Goal: Task Accomplishment & Management: Complete application form

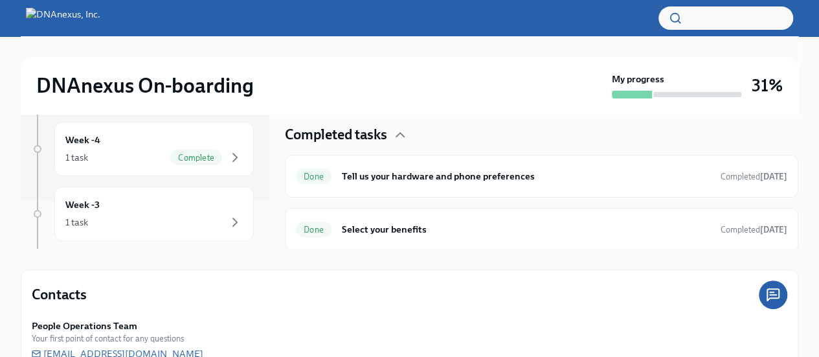
scroll to position [123, 0]
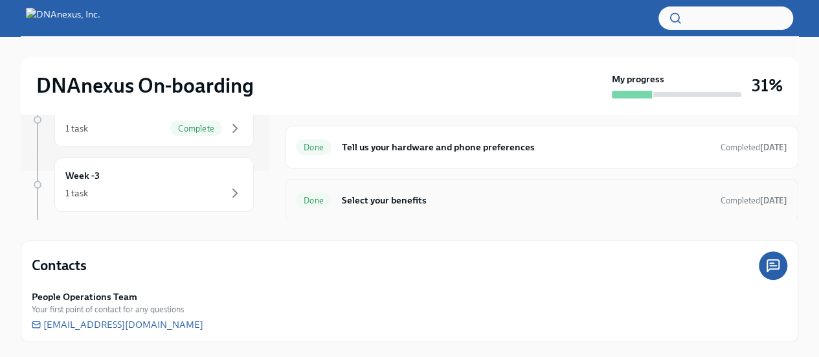
click at [401, 200] on h6 "Select your benefits" at bounding box center [526, 200] width 369 height 14
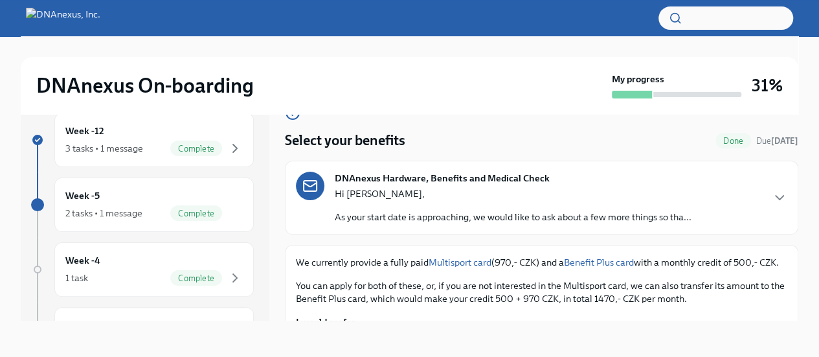
scroll to position [6, 0]
click at [440, 214] on p "As your start date is approaching, we would like to ask about a few more things…" at bounding box center [513, 218] width 357 height 13
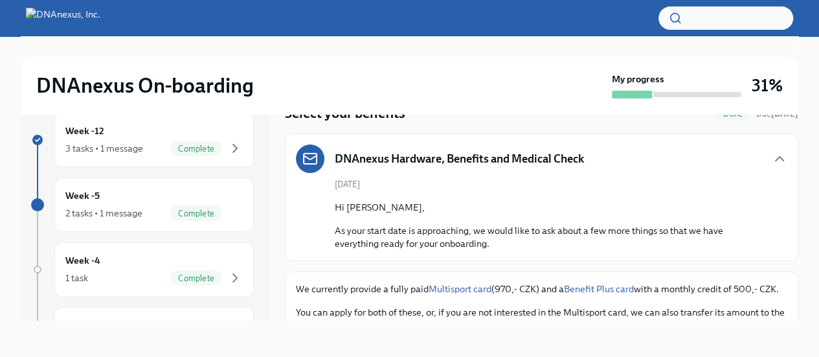
scroll to position [31, 0]
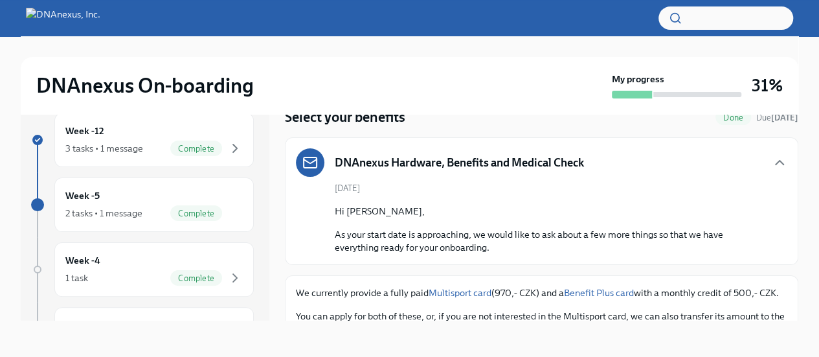
click at [367, 236] on p "As your start date is approaching, we would like to ask about a few more things…" at bounding box center [551, 241] width 432 height 26
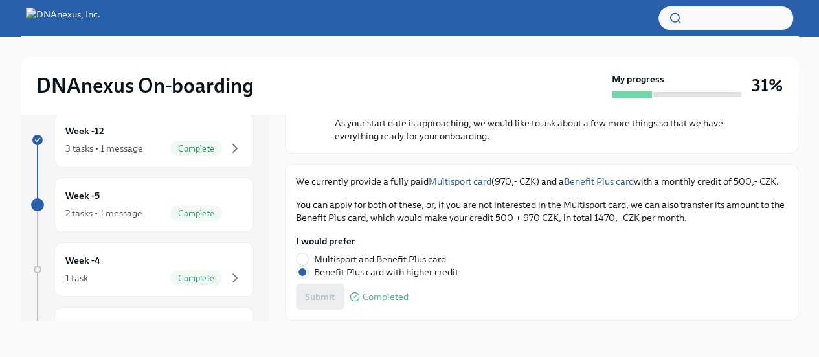
scroll to position [154, 0]
click at [114, 209] on div "2 tasks • 1 message" at bounding box center [103, 213] width 77 height 13
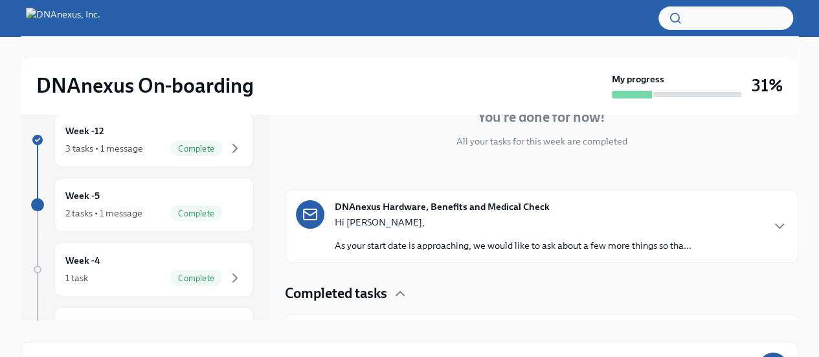
scroll to position [202, 0]
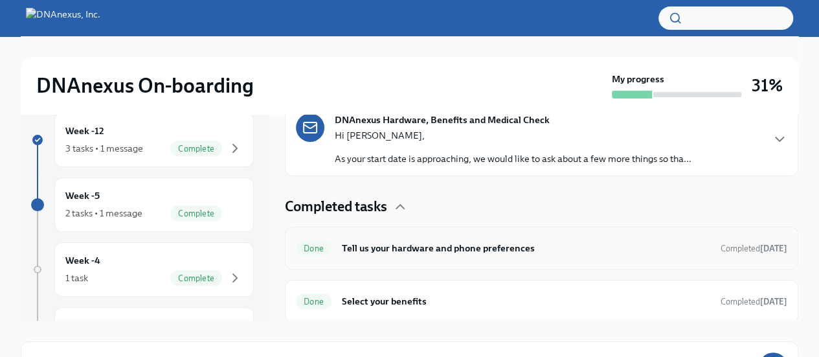
click at [382, 241] on h6 "Tell us your hardware and phone preferences" at bounding box center [526, 248] width 369 height 14
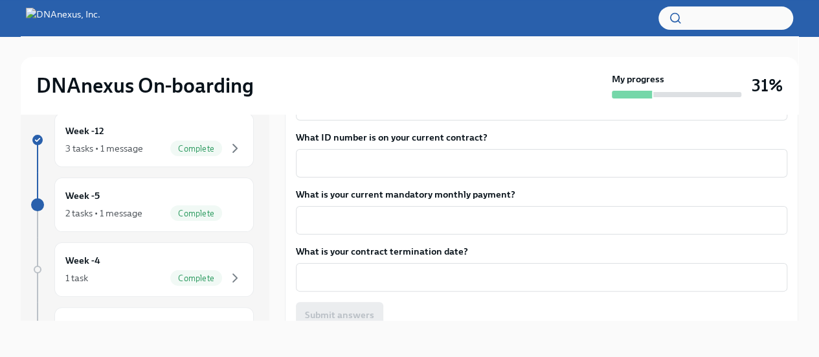
scroll to position [1213, 0]
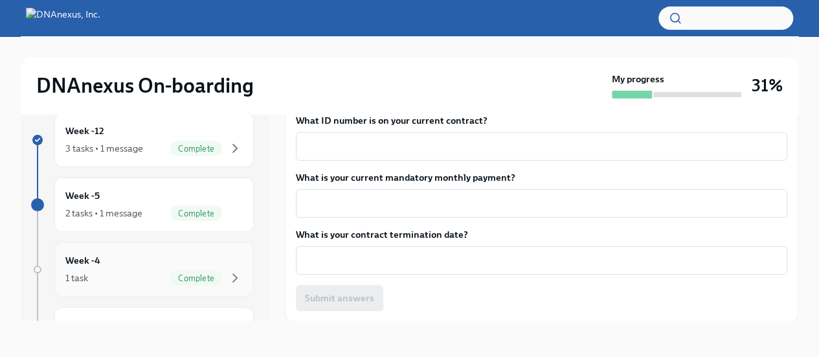
click at [102, 268] on div "Week -4 1 task Complete" at bounding box center [153, 269] width 177 height 32
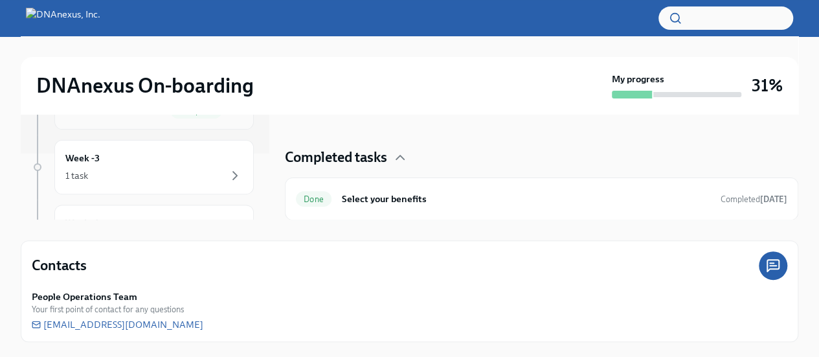
scroll to position [67, 0]
click at [115, 157] on div "Week -3 1 task" at bounding box center [153, 166] width 177 height 32
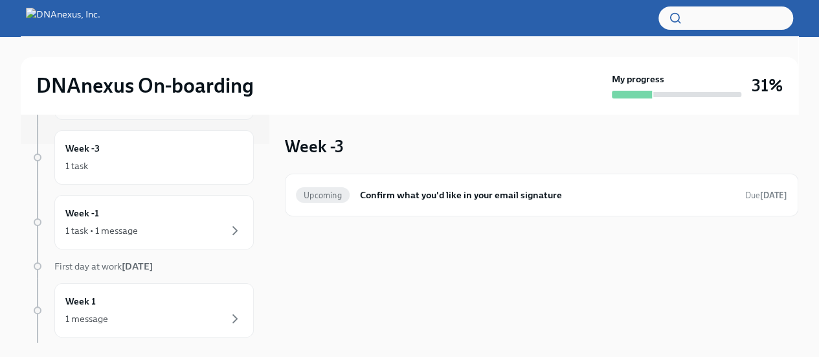
scroll to position [266, 0]
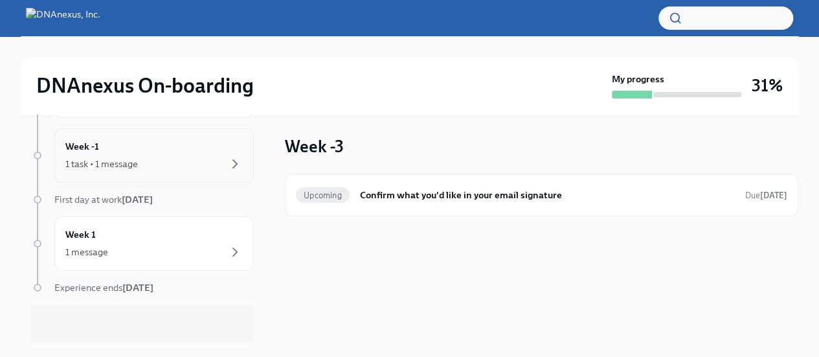
click at [118, 156] on div "1 task • 1 message" at bounding box center [153, 164] width 177 height 16
